Goal: Information Seeking & Learning: Compare options

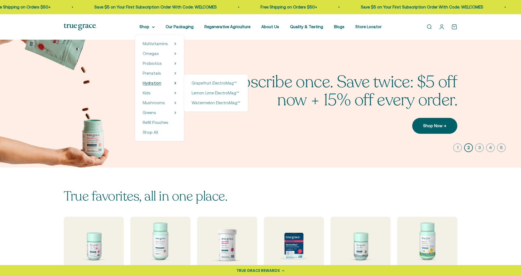
click at [153, 81] on span "Hydration" at bounding box center [152, 83] width 19 height 5
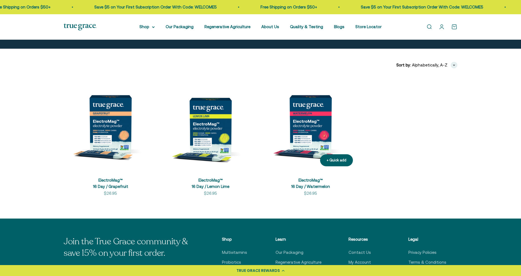
scroll to position [76, 0]
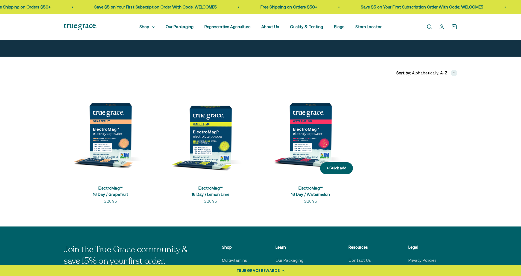
click at [303, 120] on body "💰 Earn 1 point for every $1 you spend Join now Earn 25 points Already a member?…" at bounding box center [260, 210] width 521 height 573
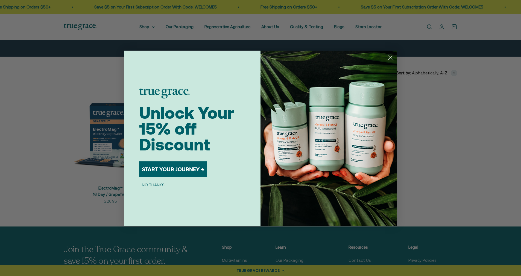
click at [389, 55] on circle "Close dialog" at bounding box center [389, 57] width 9 height 9
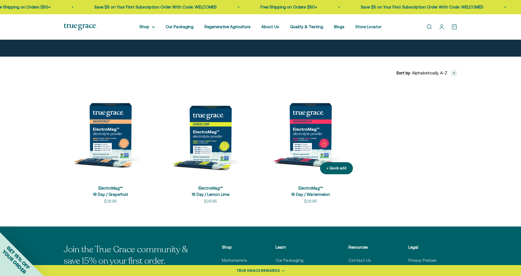
click at [310, 126] on img at bounding box center [310, 131] width 93 height 93
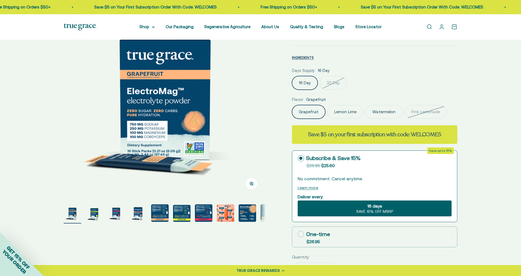
scroll to position [61, 0]
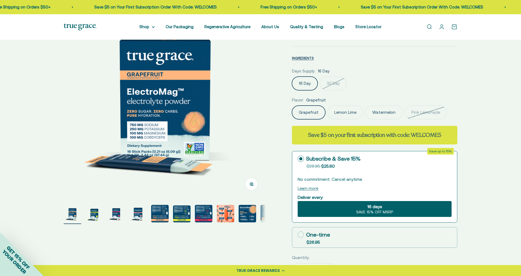
click at [350, 110] on label "Lemon Lime" at bounding box center [345, 112] width 36 height 14
click at [292, 105] on input "Lemon Lime" at bounding box center [291, 105] width 0 height 0
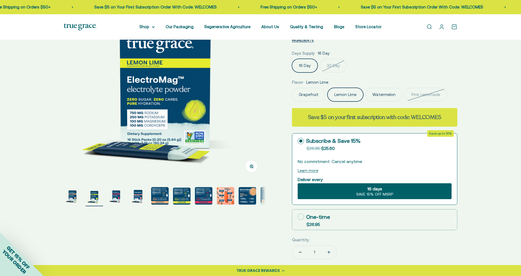
scroll to position [79, 0]
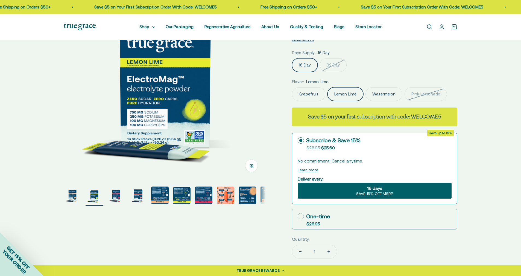
click at [387, 91] on label "Watermelon" at bounding box center [383, 94] width 37 height 14
click at [292, 87] on input "Watermelon" at bounding box center [291, 87] width 0 height 0
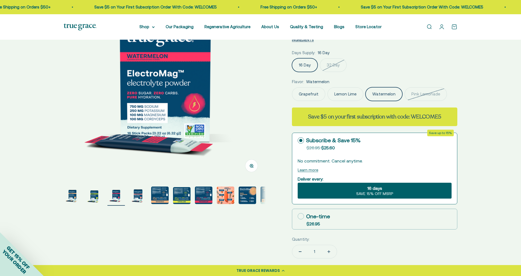
click at [343, 93] on label "Lemon Lime" at bounding box center [345, 94] width 36 height 14
click at [292, 87] on input "Lemon Lime" at bounding box center [291, 87] width 0 height 0
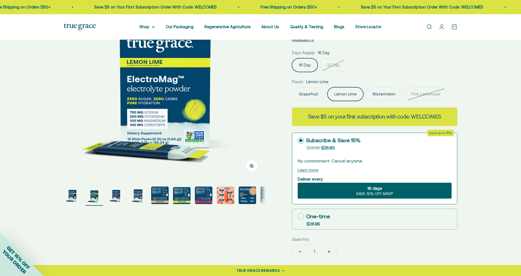
click at [315, 92] on label "Grapefruit" at bounding box center [308, 94] width 33 height 14
click at [292, 87] on input "Grapefruit" at bounding box center [291, 87] width 0 height 0
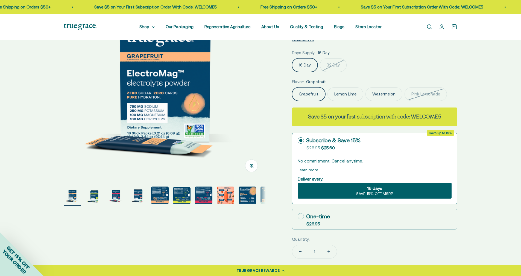
click at [379, 93] on label "Watermelon" at bounding box center [383, 94] width 37 height 14
click at [292, 87] on input "Watermelon" at bounding box center [291, 87] width 0 height 0
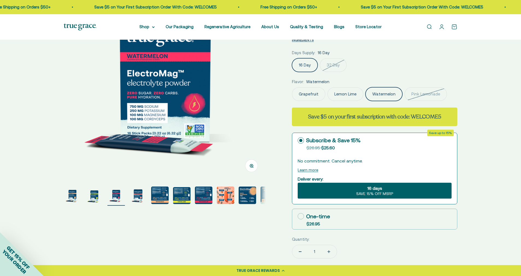
click at [345, 93] on label "Lemon Lime" at bounding box center [345, 94] width 36 height 14
click at [292, 87] on input "Lemon Lime" at bounding box center [291, 87] width 0 height 0
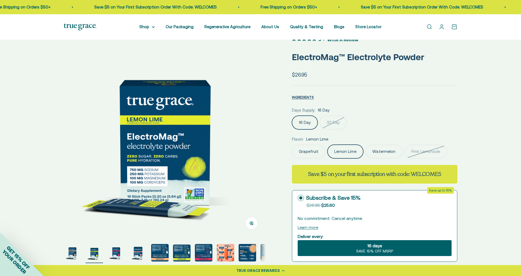
scroll to position [22, 0]
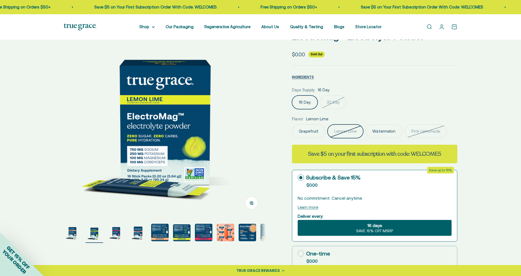
scroll to position [44, 0]
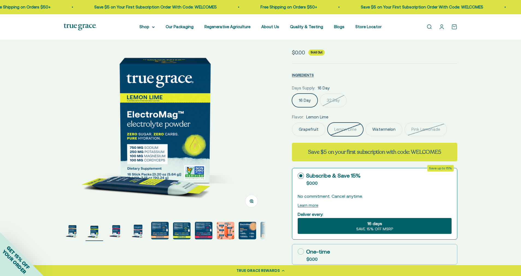
click at [338, 99] on label "32 Day" at bounding box center [333, 100] width 27 height 14
click at [292, 93] on input "32 Day" at bounding box center [291, 93] width 0 height 0
click at [302, 98] on label "16 Day" at bounding box center [305, 100] width 26 height 14
click at [292, 93] on input "16 Day" at bounding box center [291, 93] width 0 height 0
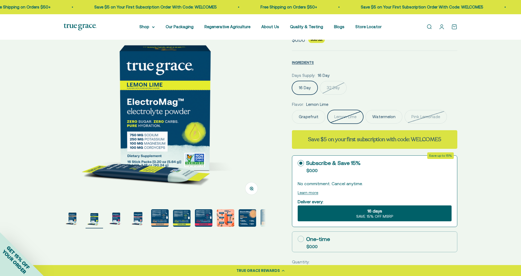
scroll to position [55, 0]
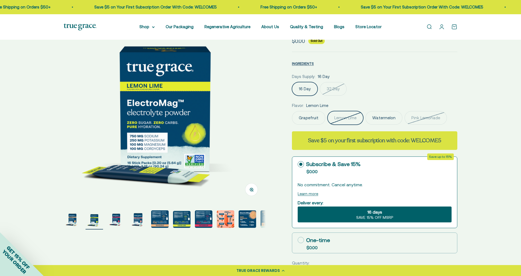
click at [372, 117] on label "Watermelon" at bounding box center [383, 118] width 37 height 14
click at [292, 111] on input "Watermelon" at bounding box center [291, 111] width 0 height 0
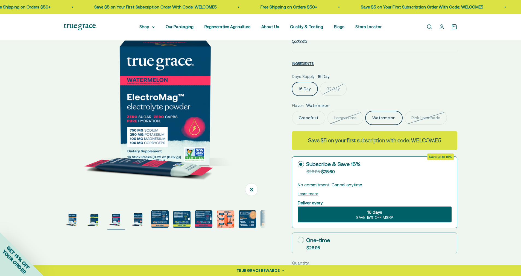
click at [301, 116] on label "Grapefruit" at bounding box center [308, 118] width 33 height 14
click at [292, 111] on input "Grapefruit" at bounding box center [291, 111] width 0 height 0
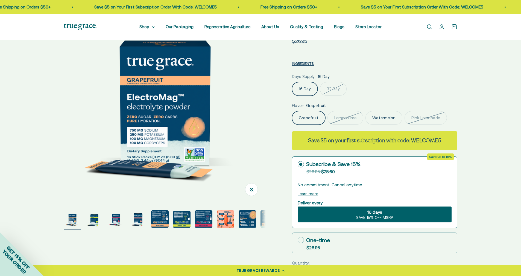
click at [330, 90] on label "32 Day" at bounding box center [333, 89] width 27 height 14
click at [292, 82] on input "32 Day" at bounding box center [291, 82] width 0 height 0
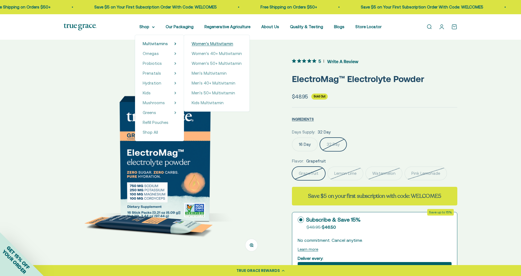
click at [200, 44] on span "Women's Multivitamin" at bounding box center [212, 43] width 42 height 5
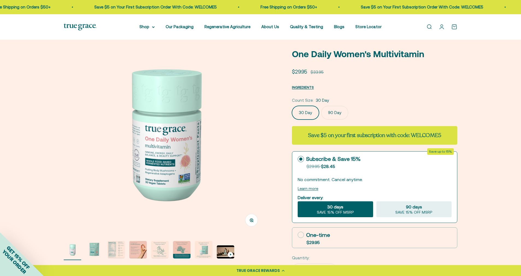
scroll to position [24, 0]
